Goal: Transaction & Acquisition: Purchase product/service

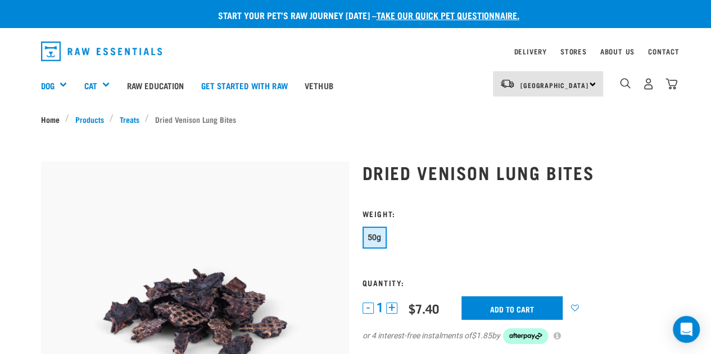
click at [54, 119] on link "Home" at bounding box center [53, 119] width 25 height 12
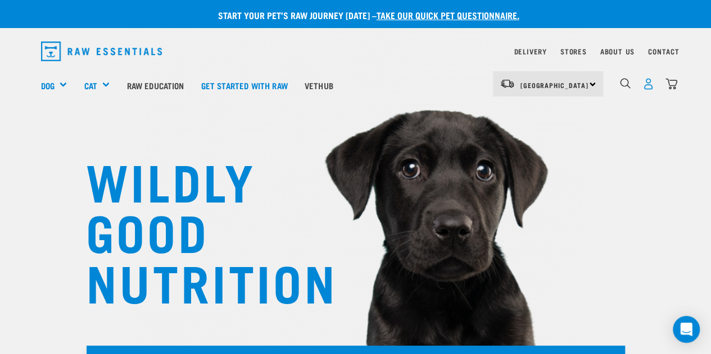
click at [647, 85] on img "dropdown navigation" at bounding box center [648, 84] width 12 height 12
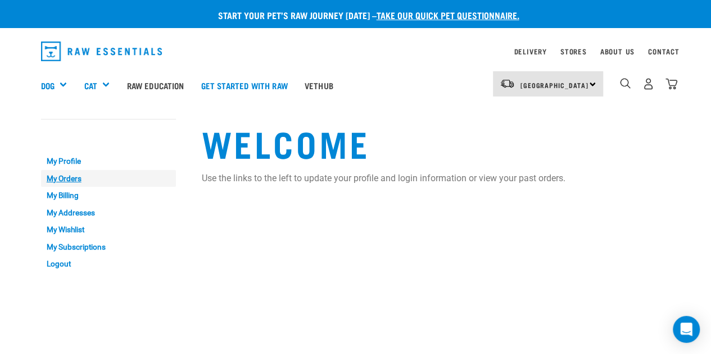
click at [66, 178] on link "My Orders" at bounding box center [108, 178] width 135 height 17
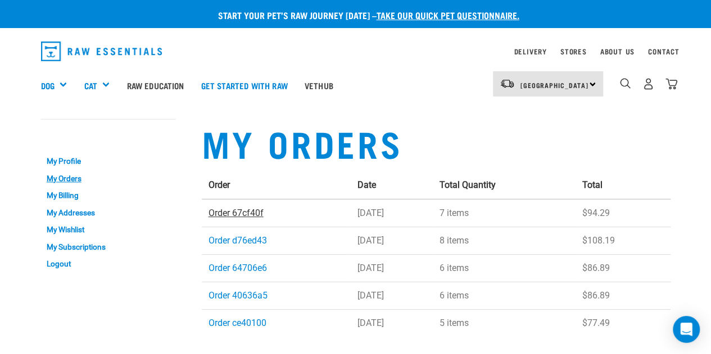
click at [216, 213] on link "Order 67cf40f" at bounding box center [235, 213] width 55 height 11
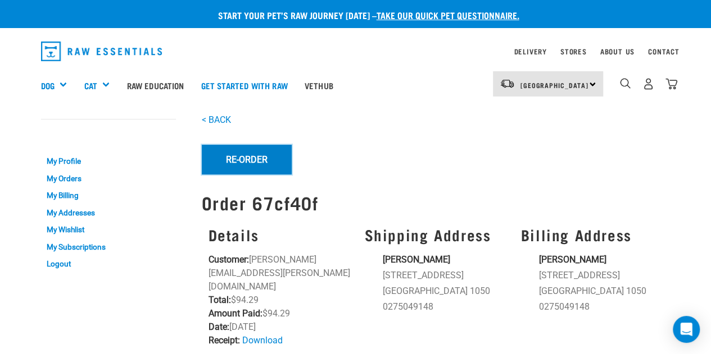
click at [253, 154] on button "Re-Order" at bounding box center [247, 159] width 90 height 29
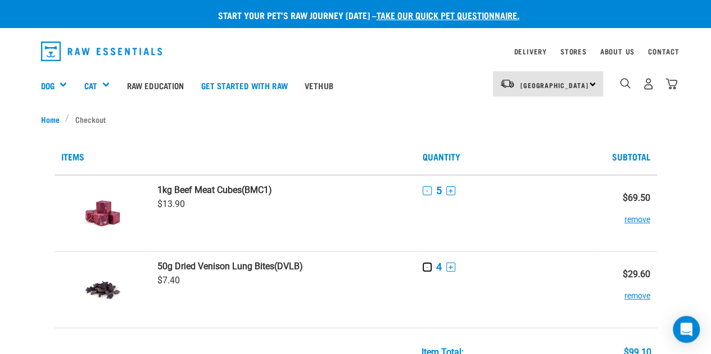
click at [427, 269] on button "-" at bounding box center [426, 267] width 9 height 9
click at [450, 191] on button "+" at bounding box center [450, 190] width 9 height 9
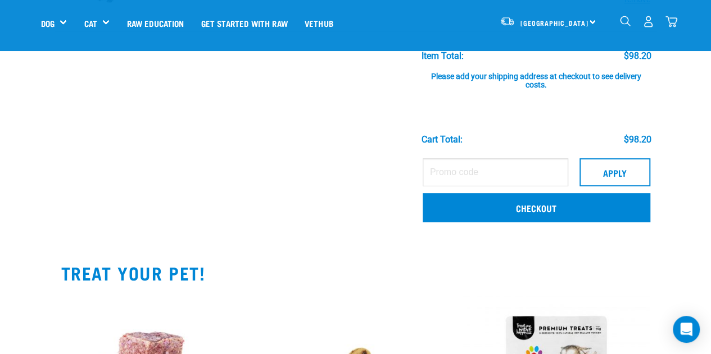
scroll to position [247, 0]
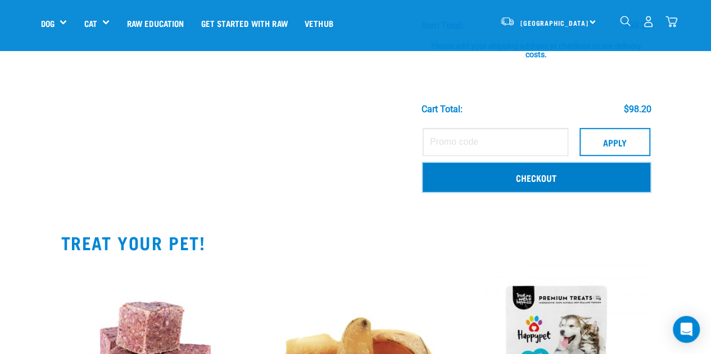
click at [502, 177] on link "Checkout" at bounding box center [535, 177] width 227 height 29
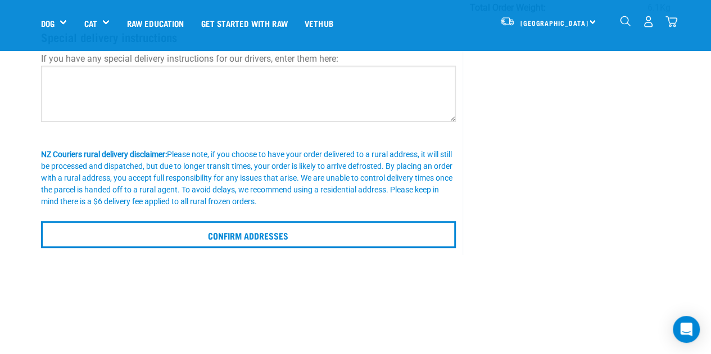
scroll to position [213, 0]
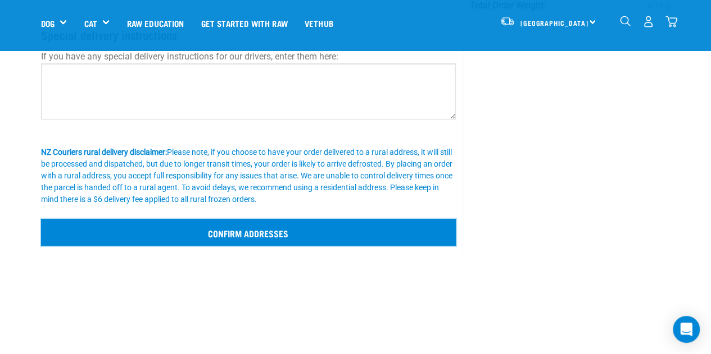
click at [308, 231] on input "Confirm addresses" at bounding box center [248, 232] width 415 height 27
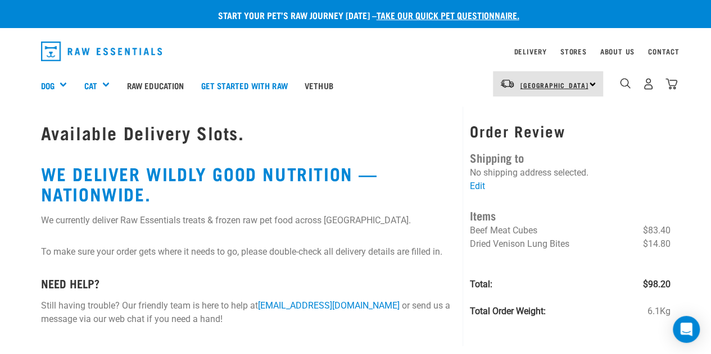
click at [541, 87] on span "[GEOGRAPHIC_DATA]" at bounding box center [554, 85] width 68 height 4
click at [538, 114] on link "[GEOGRAPHIC_DATA]" at bounding box center [547, 115] width 108 height 25
click at [479, 188] on link "Edit" at bounding box center [477, 186] width 15 height 11
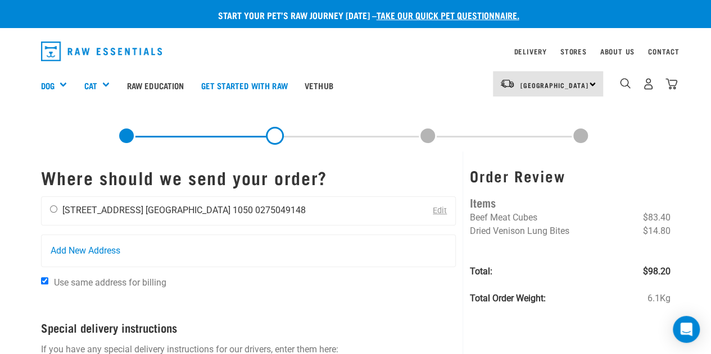
click at [53, 208] on input "radio" at bounding box center [53, 209] width 7 height 7
radio input "true"
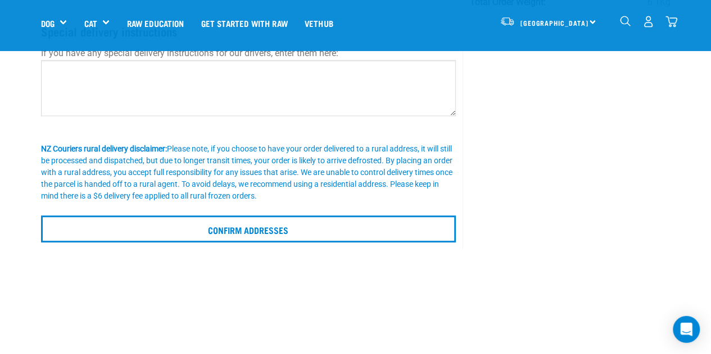
scroll to position [247, 0]
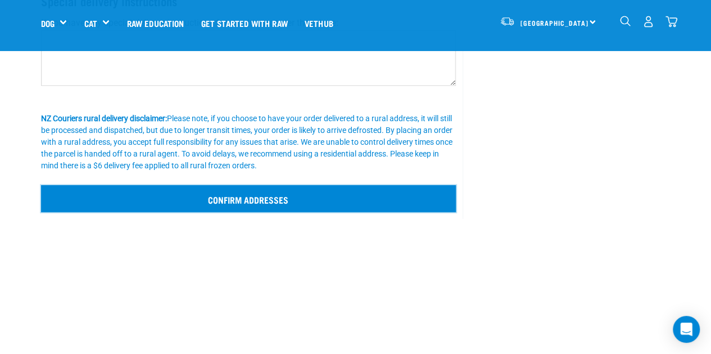
click at [218, 194] on input "Confirm addresses" at bounding box center [248, 198] width 415 height 27
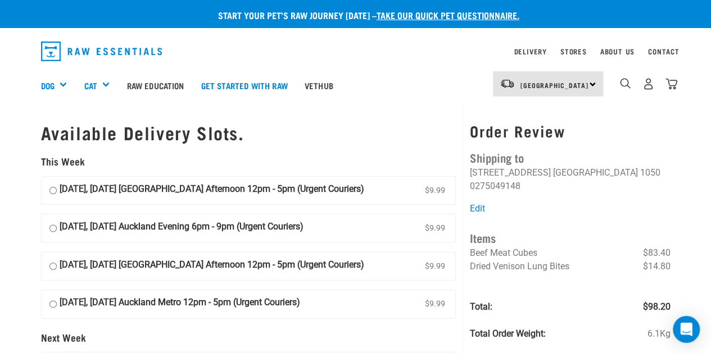
click at [53, 190] on input "10 September, Wednesday Auckland Afternoon 12pm - 5pm (Urgent Couriers) $9.99" at bounding box center [52, 191] width 7 height 17
radio input "true"
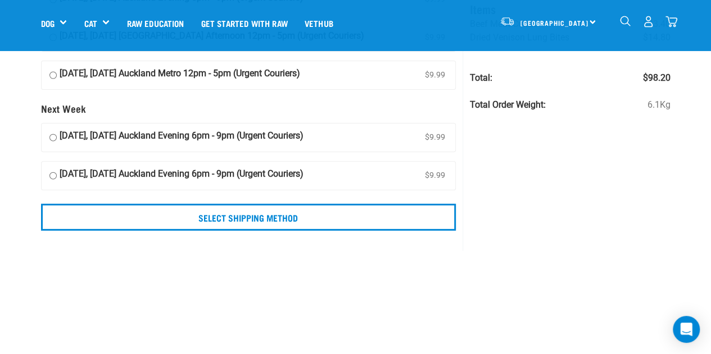
scroll to position [180, 0]
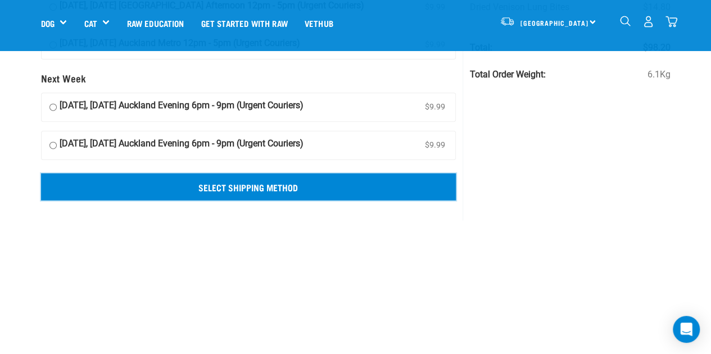
click at [233, 183] on input "Select Shipping Method" at bounding box center [248, 187] width 415 height 27
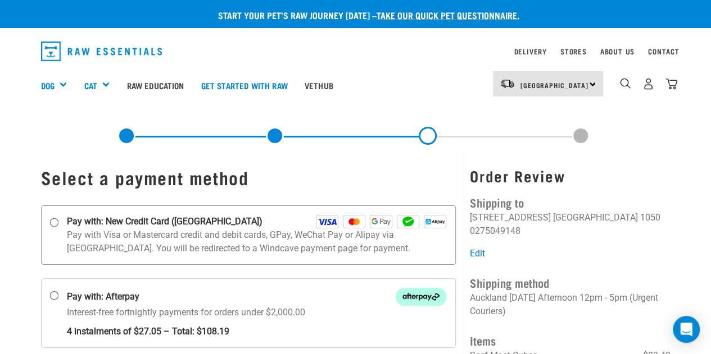
click at [54, 222] on input "Pay with: New Credit Card ([GEOGRAPHIC_DATA])" at bounding box center [53, 222] width 9 height 9
radio input "true"
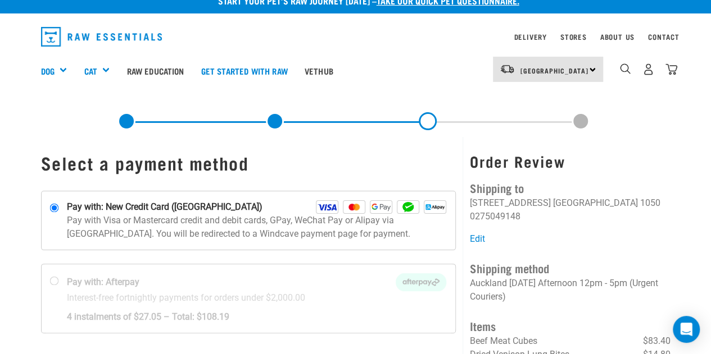
scroll to position [21, 0]
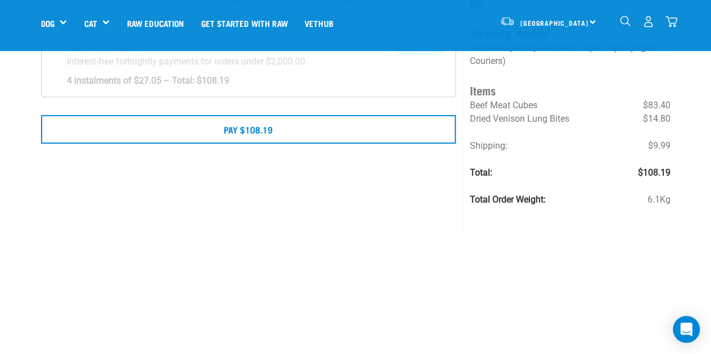
scroll to position [180, 0]
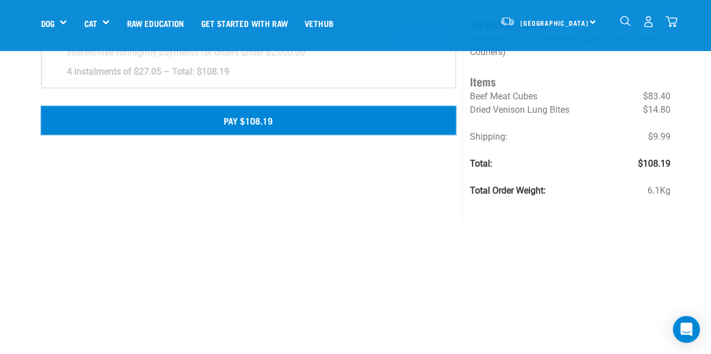
click at [286, 115] on button "Pay $108.19" at bounding box center [248, 120] width 415 height 28
